Goal: Information Seeking & Learning: Check status

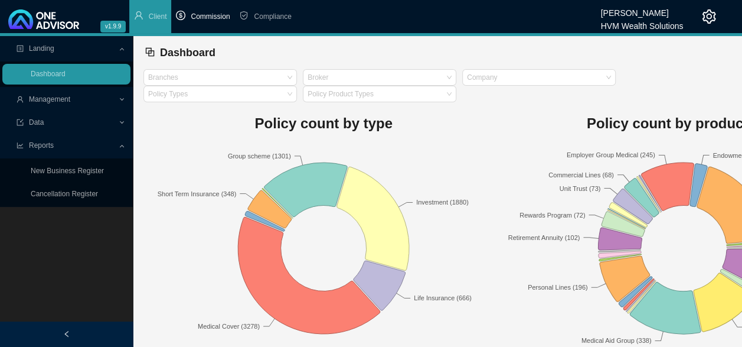
click at [214, 17] on span "Commission" at bounding box center [210, 16] width 39 height 8
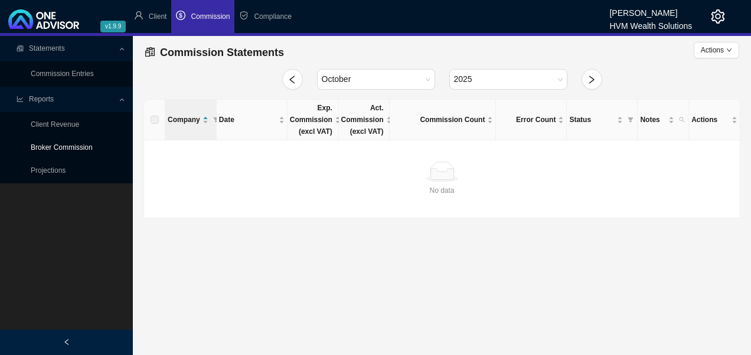
click at [62, 146] on link "Broker Commission" at bounding box center [62, 147] width 62 height 8
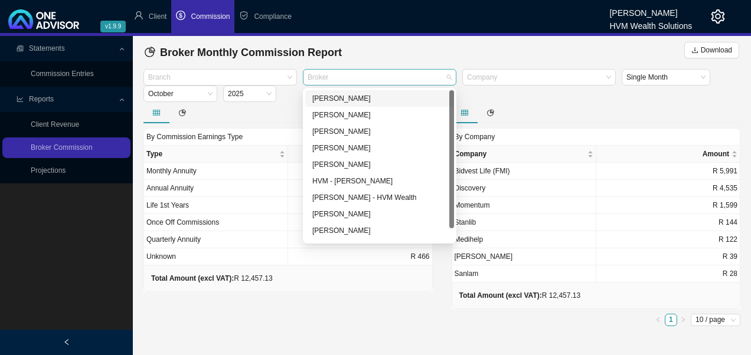
click at [339, 78] on div at bounding box center [374, 77] width 138 height 9
click at [337, 97] on div "[PERSON_NAME]" at bounding box center [379, 99] width 135 height 12
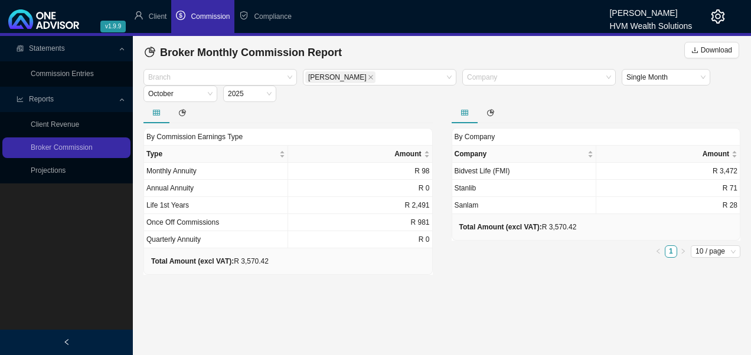
click at [260, 301] on main "Statements Commission Entries Reports Client Revenue Broker Commission Projecti…" at bounding box center [375, 195] width 751 height 319
click at [368, 76] on icon "close" at bounding box center [371, 77] width 6 height 6
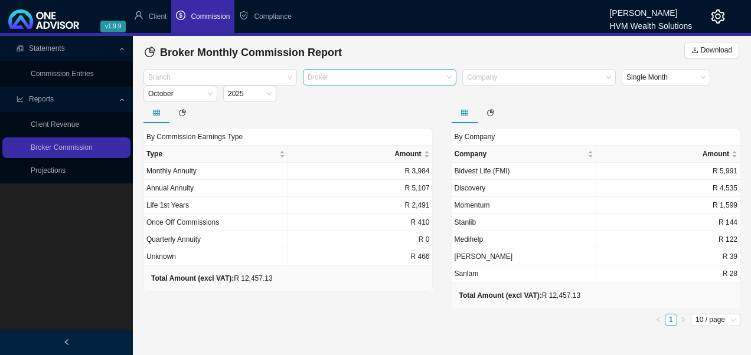
click at [719, 17] on icon "setting" at bounding box center [718, 16] width 14 height 14
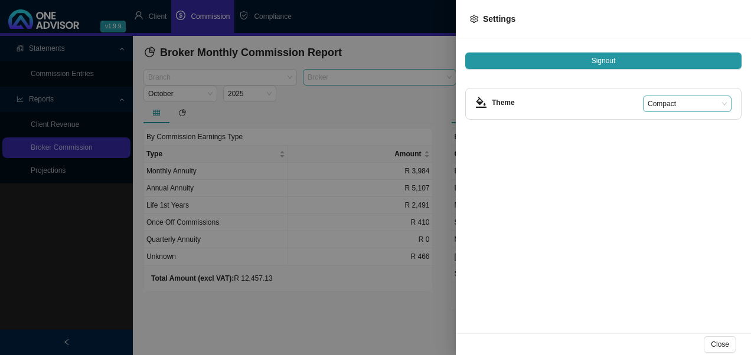
click at [721, 102] on span "Compact" at bounding box center [687, 103] width 79 height 15
click at [386, 103] on div at bounding box center [375, 177] width 751 height 355
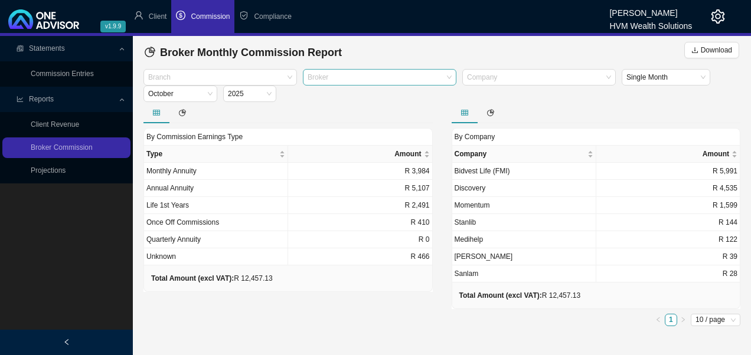
click at [627, 12] on div "[PERSON_NAME]" at bounding box center [650, 9] width 83 height 13
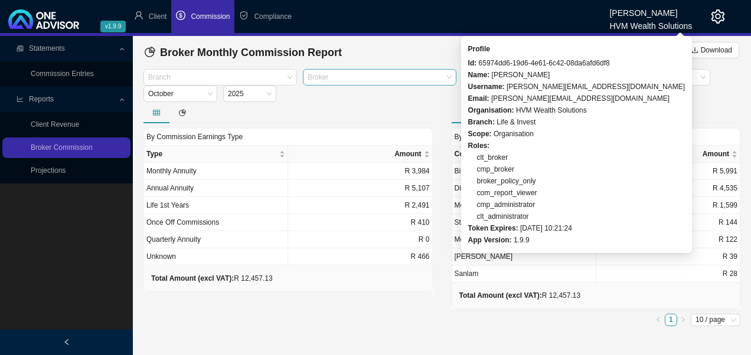
click at [657, 19] on div "HVM Wealth Solutions" at bounding box center [650, 22] width 83 height 13
click at [664, 28] on div "HVM Wealth Solutions" at bounding box center [650, 22] width 83 height 13
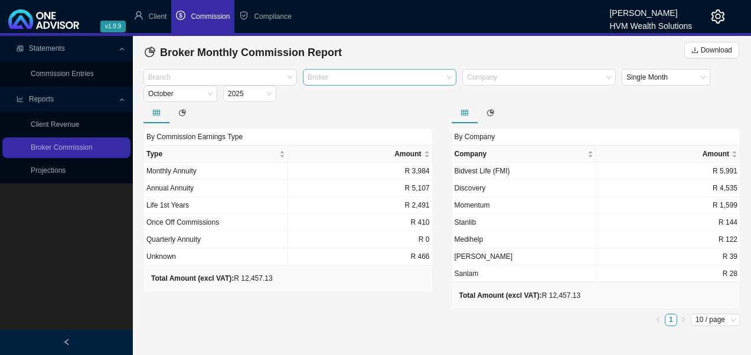
click at [751, 86] on html "v1.9.9 [PERSON_NAME] HVM Wealth Solutions Client Commission Compliance Statemen…" at bounding box center [375, 177] width 751 height 355
click at [25, 19] on img at bounding box center [43, 18] width 71 height 19
